Goal: Information Seeking & Learning: Learn about a topic

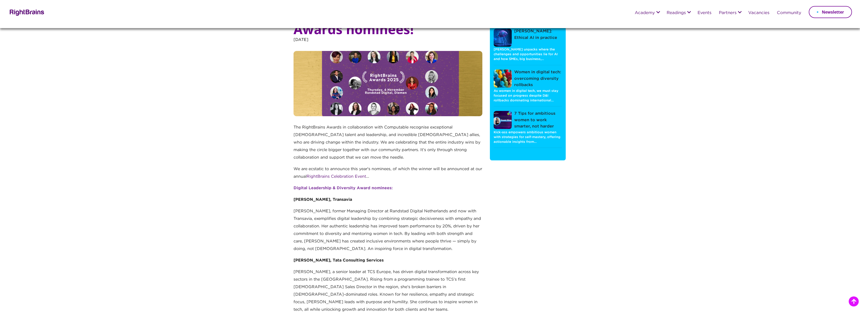
scroll to position [201, 0]
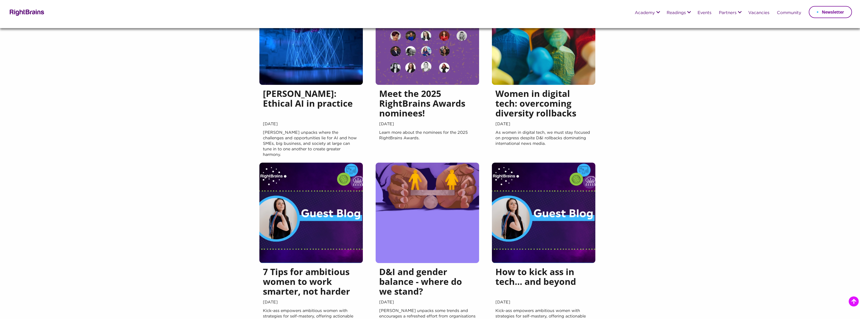
scroll to position [100, 0]
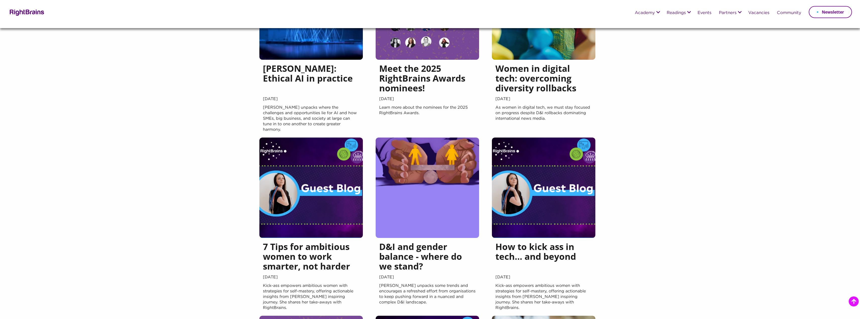
click at [538, 242] on h5 "How to kick ass in tech… and beyond" at bounding box center [544, 258] width 96 height 32
